Goal: Information Seeking & Learning: Learn about a topic

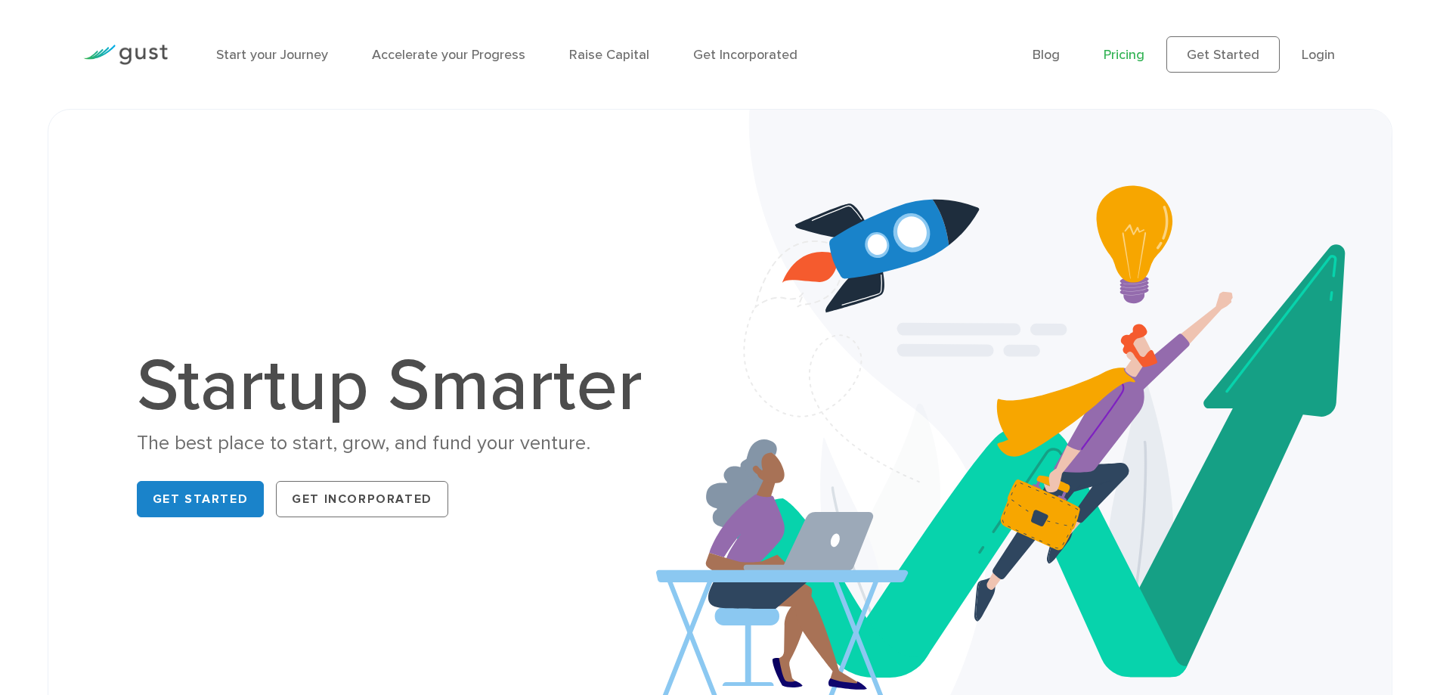
click at [1143, 57] on link "Pricing" at bounding box center [1124, 55] width 41 height 16
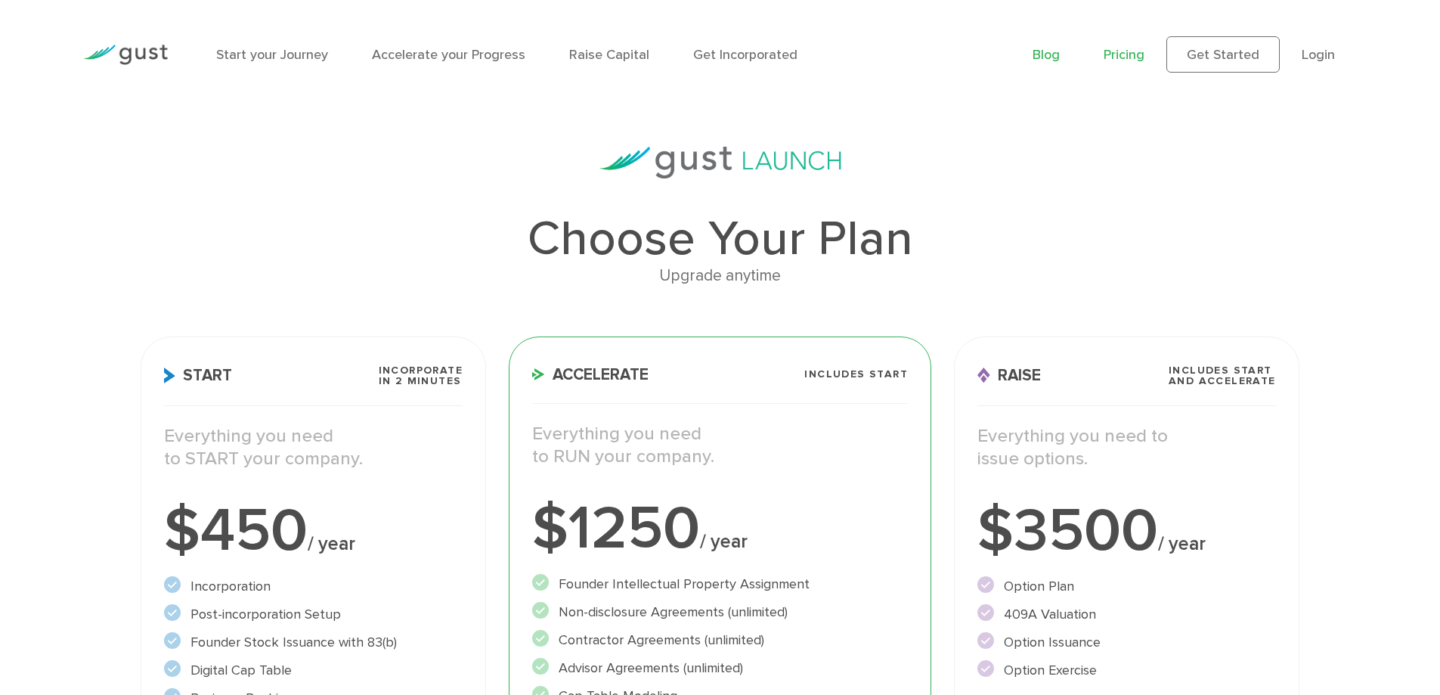
click at [1060, 52] on link "Blog" at bounding box center [1045, 55] width 27 height 16
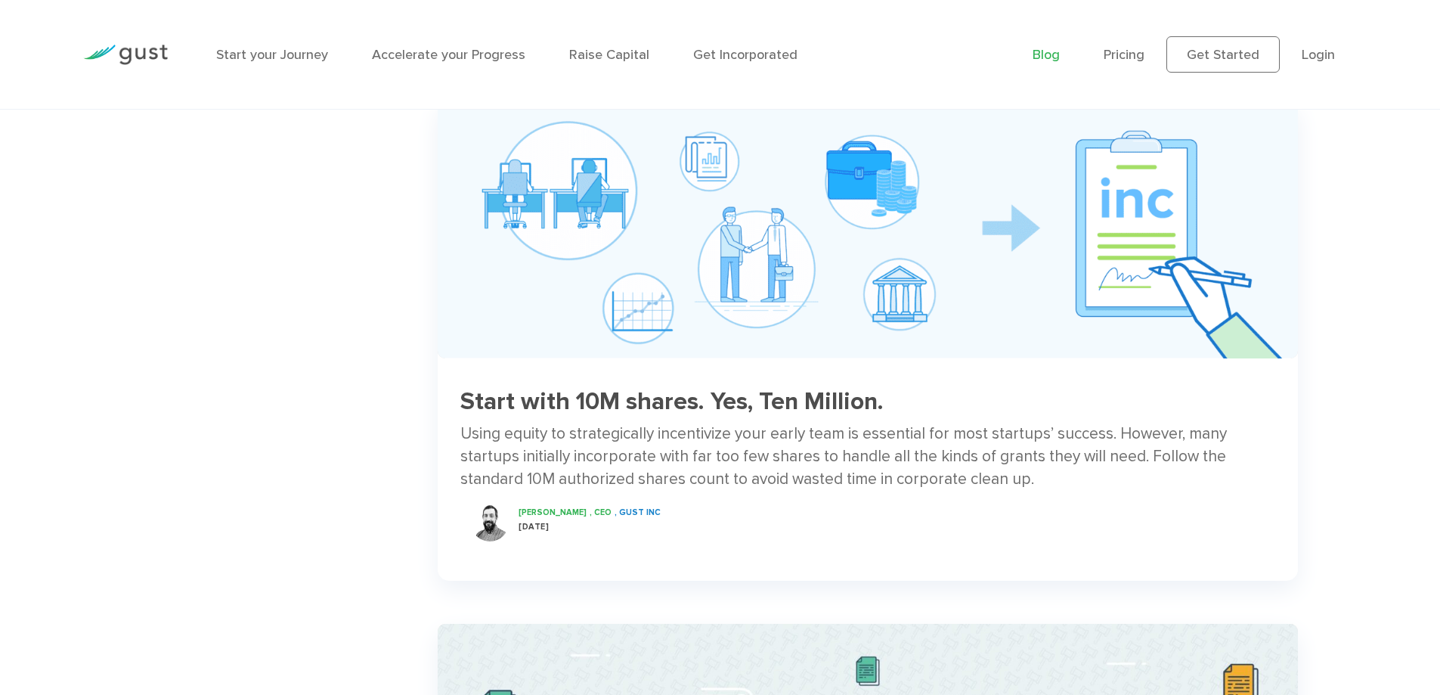
scroll to position [1738, 0]
